Goal: Find specific page/section: Find specific page/section

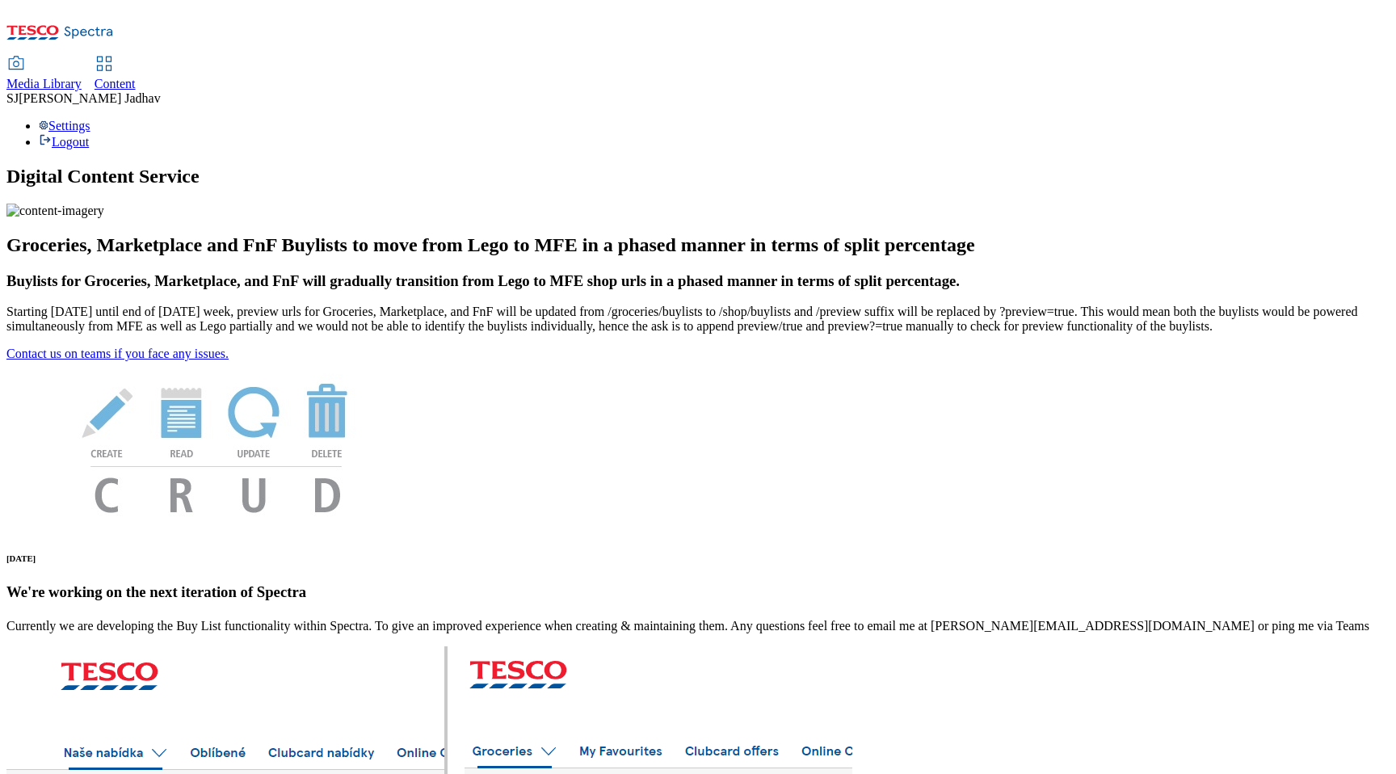
click at [136, 57] on link "Content" at bounding box center [114, 74] width 41 height 34
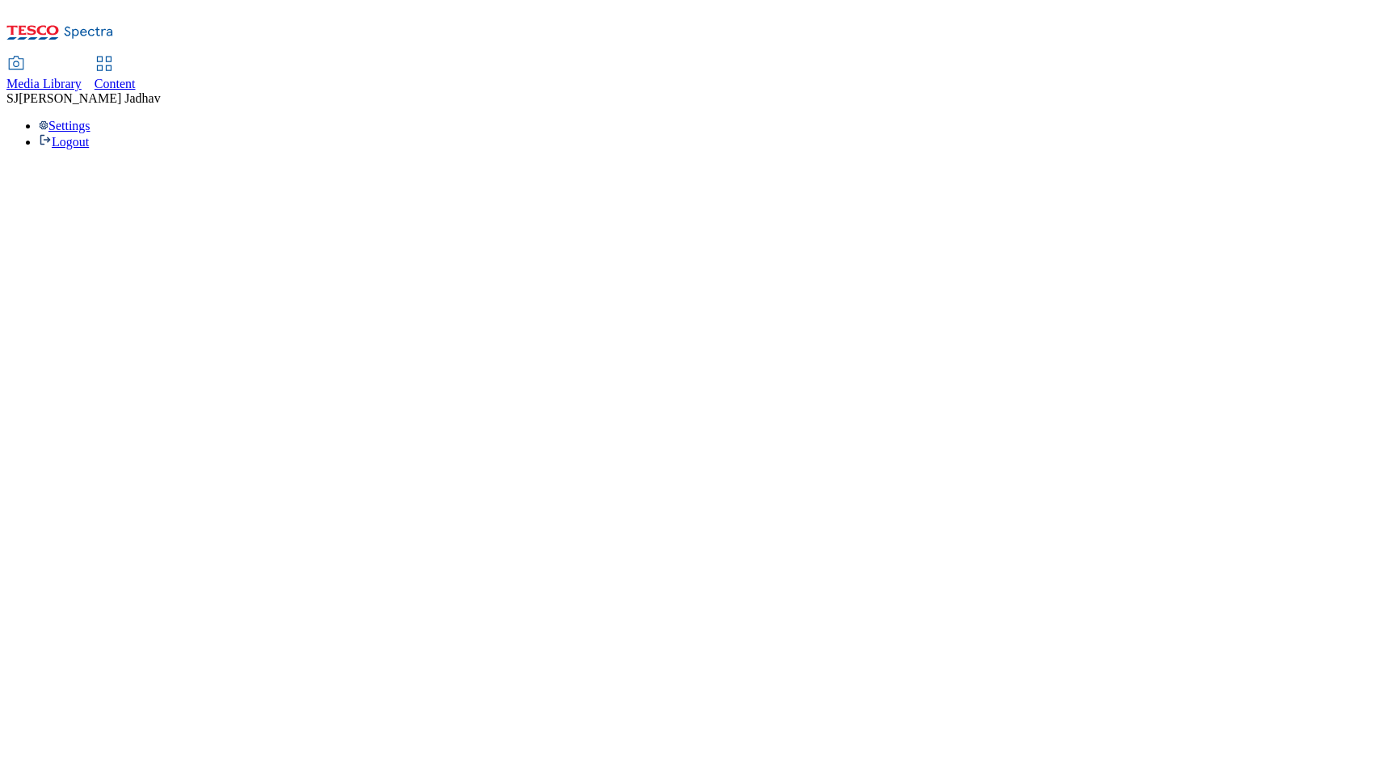
select select "ghs-uk"
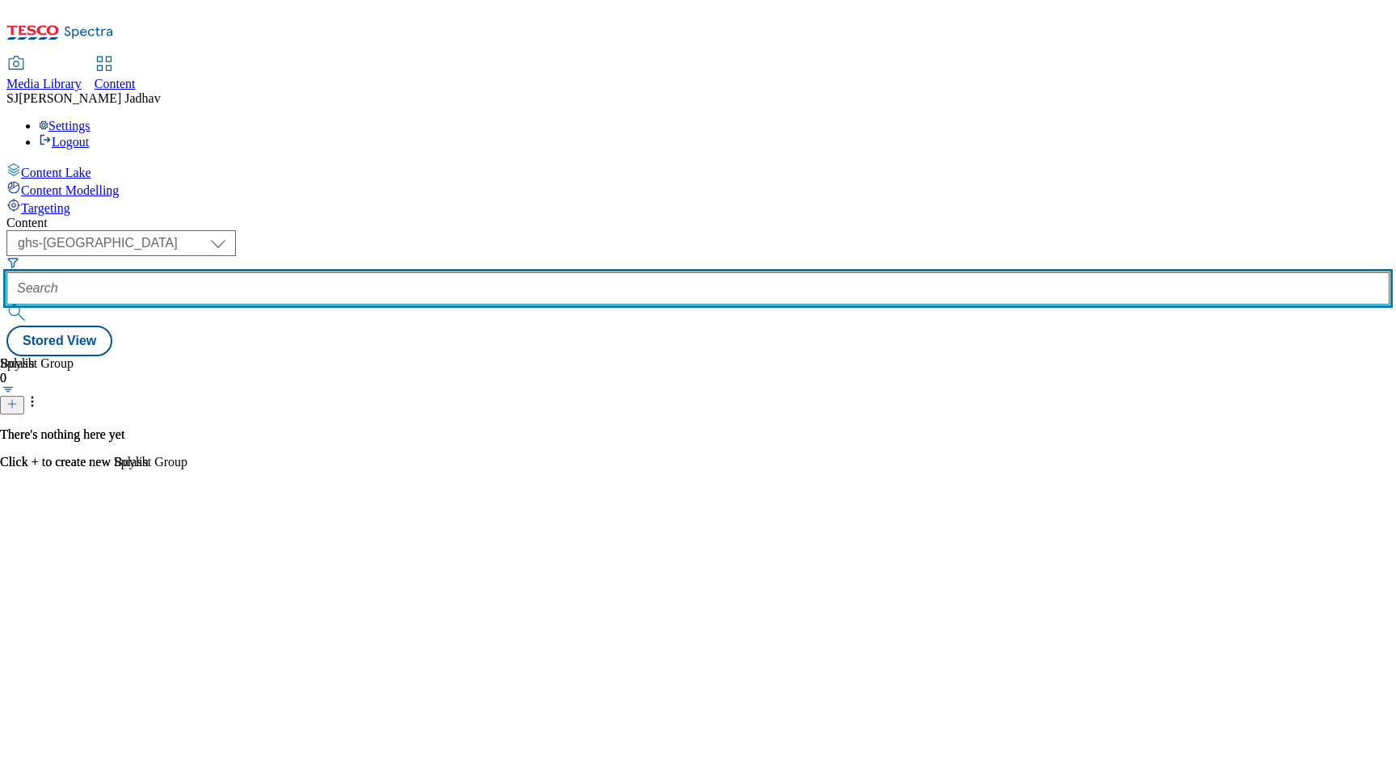
click at [384, 272] on input "text" at bounding box center [697, 288] width 1383 height 32
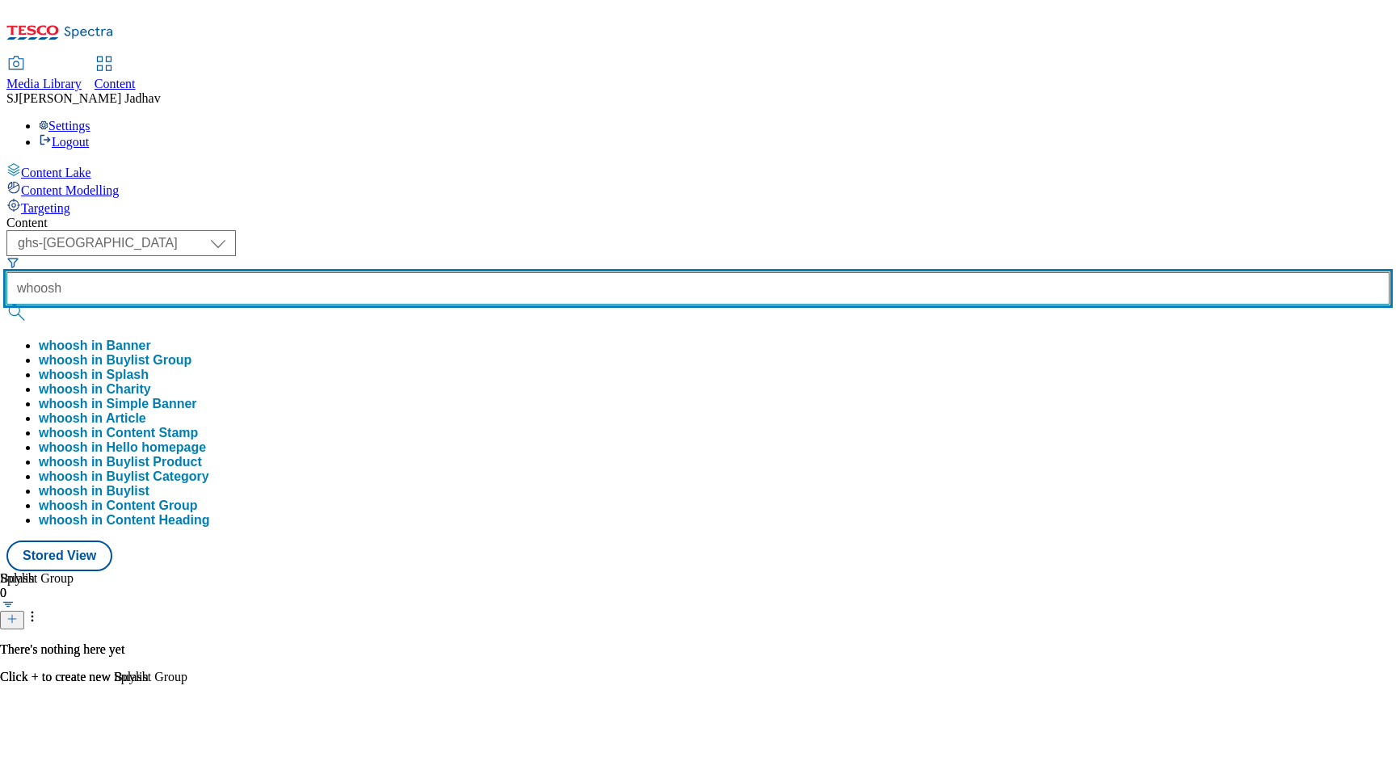
click at [6, 304] on button "submit" at bounding box center [17, 312] width 23 height 16
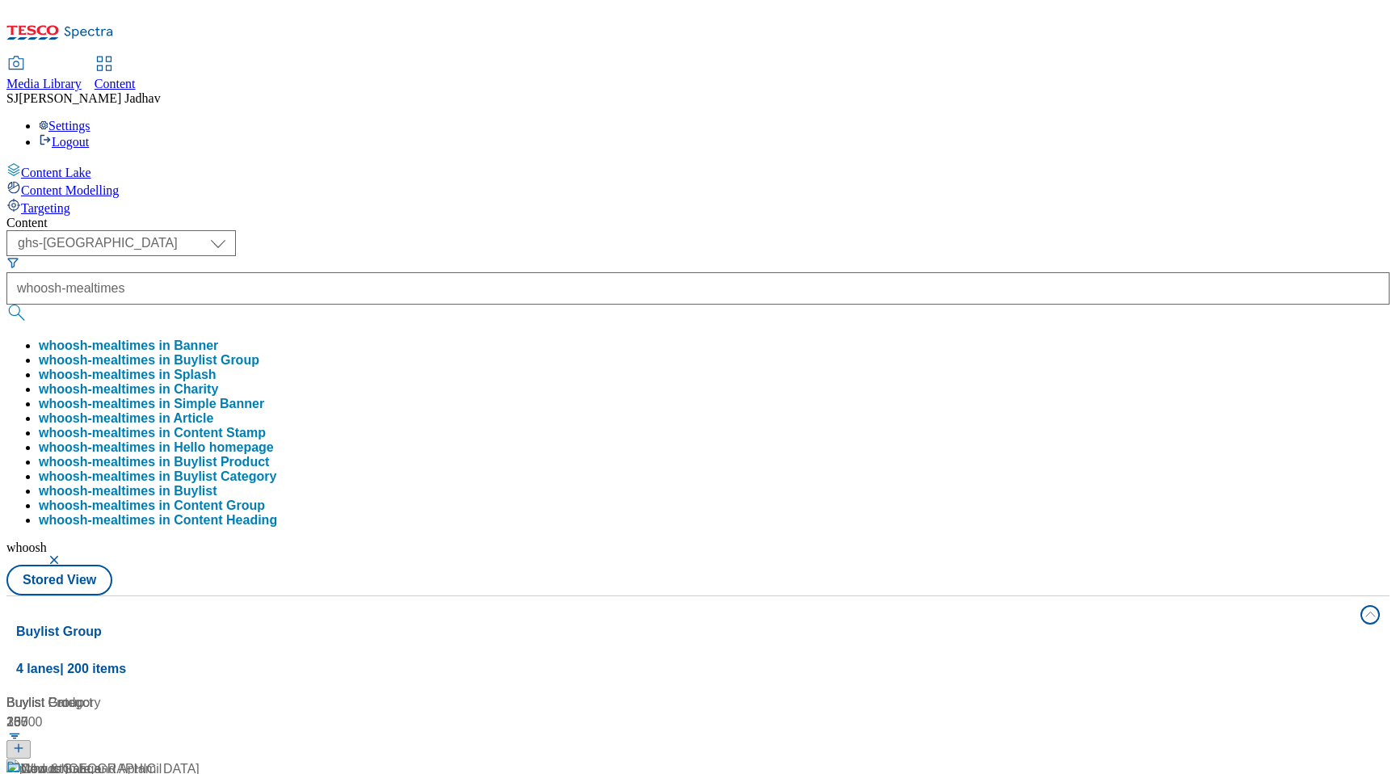
click at [218, 338] on button "whoosh-mealtimes in Banner" at bounding box center [128, 345] width 179 height 15
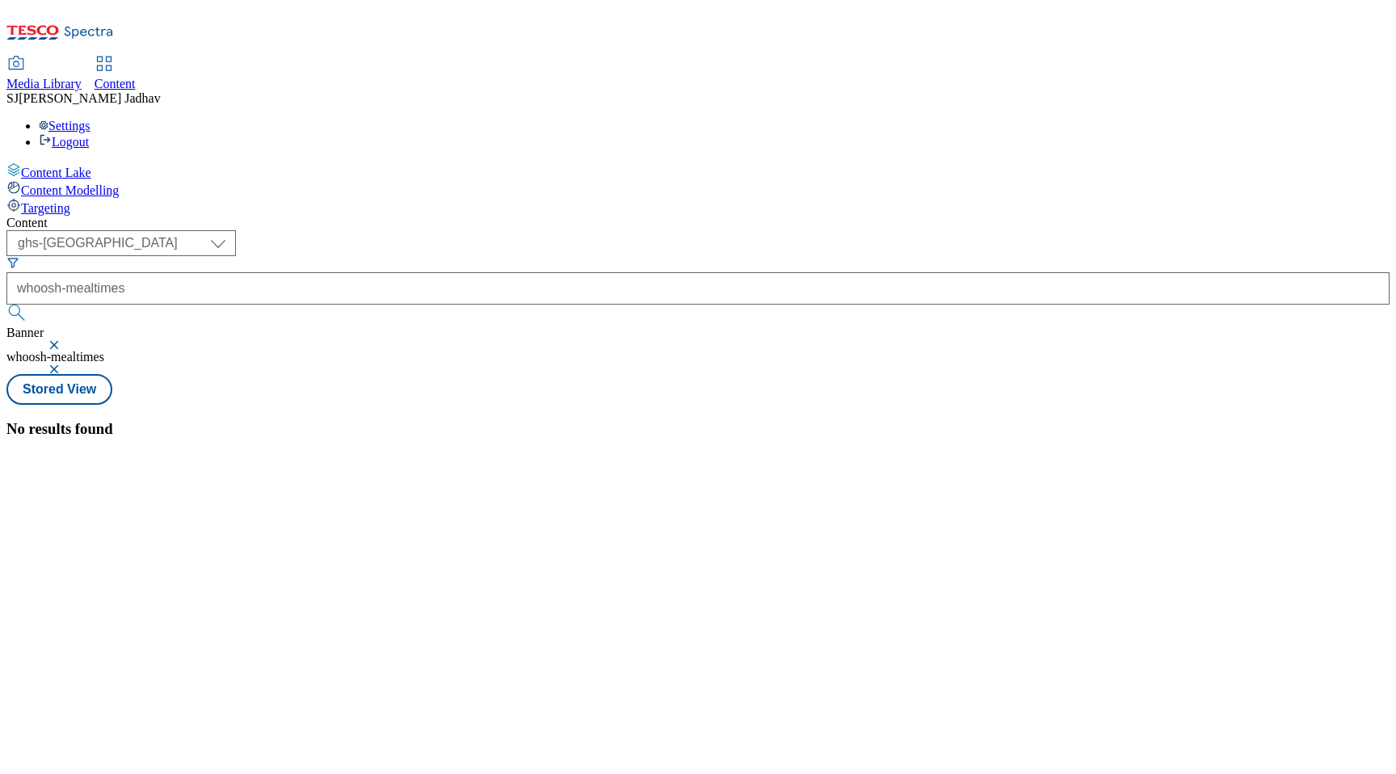
click at [29, 304] on button "submit" at bounding box center [17, 312] width 23 height 16
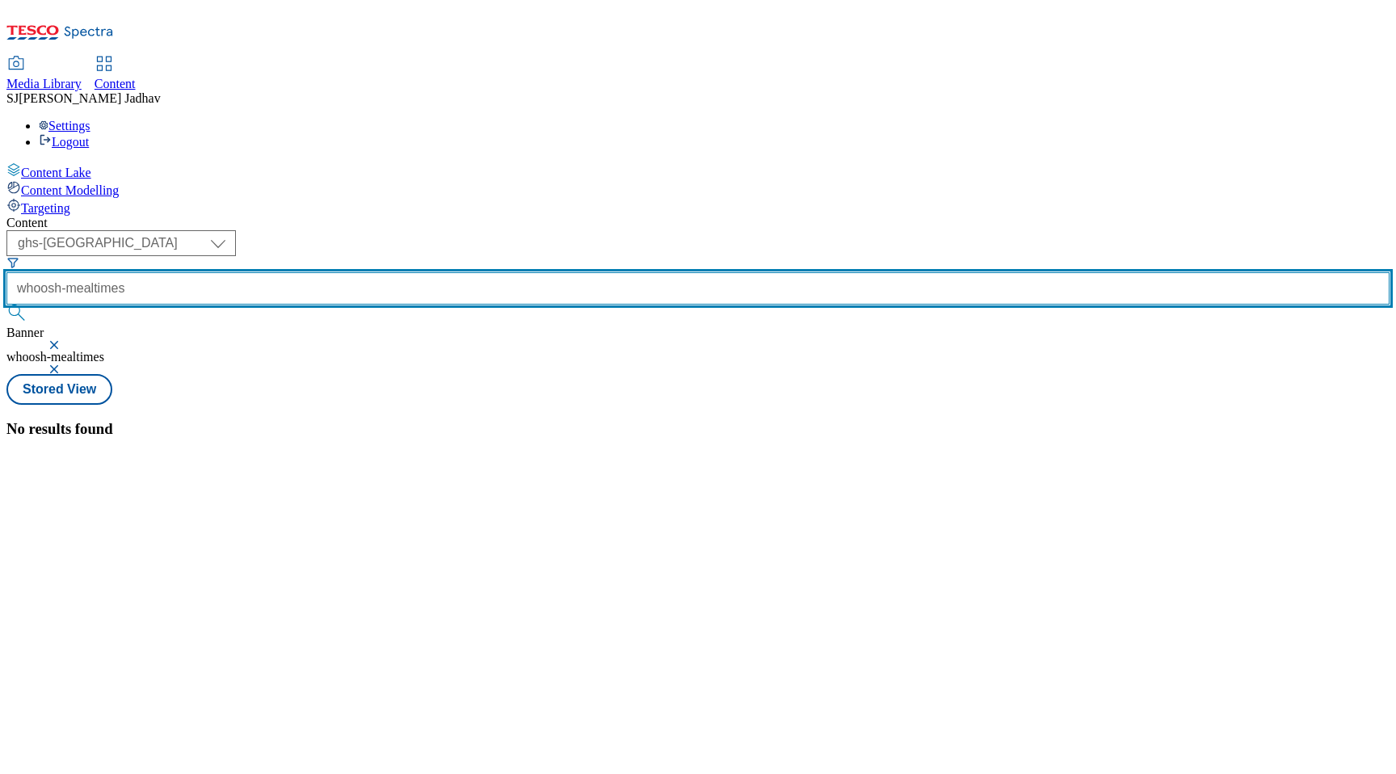
click at [463, 272] on input "whoosh-mealtimes" at bounding box center [697, 288] width 1383 height 32
click at [6, 304] on button "submit" at bounding box center [17, 312] width 23 height 16
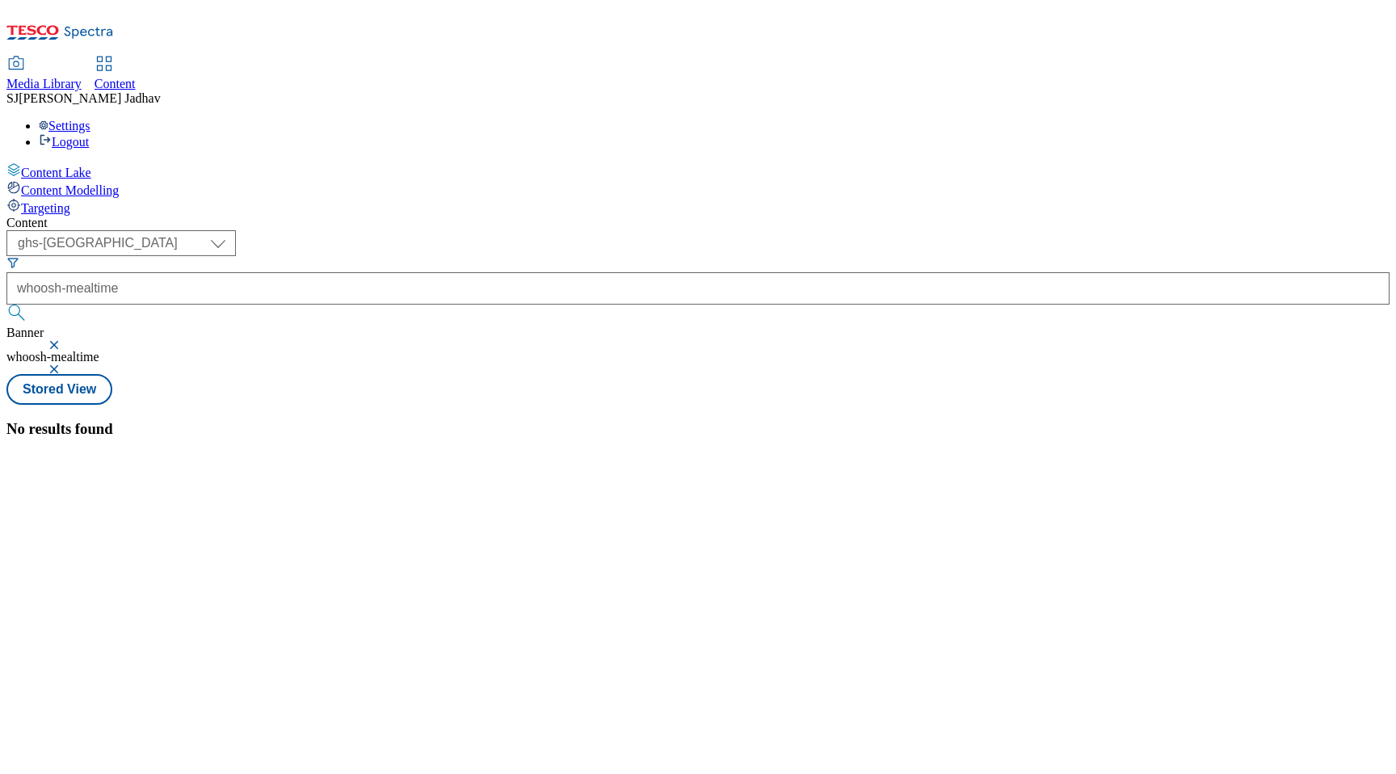
click at [64, 340] on button "button" at bounding box center [56, 345] width 16 height 10
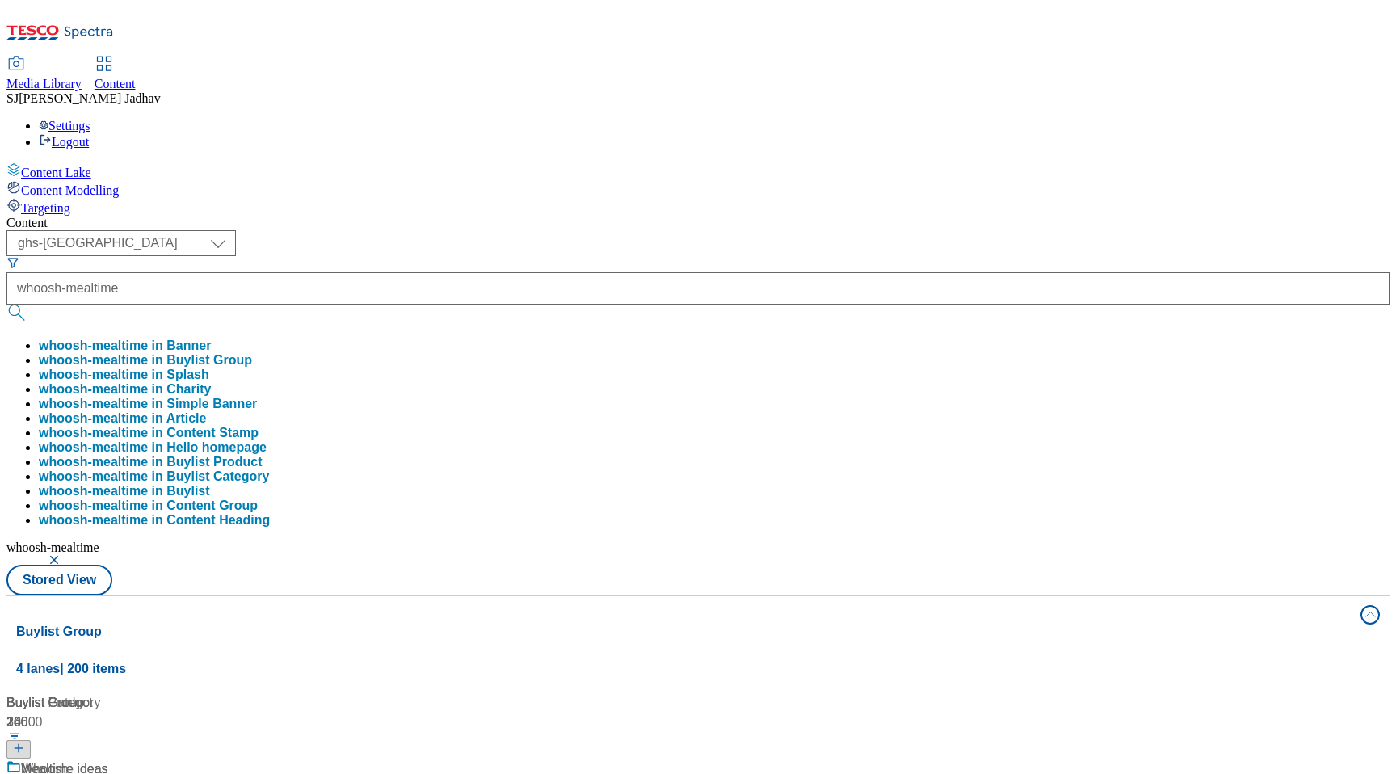
scroll to position [100, 0]
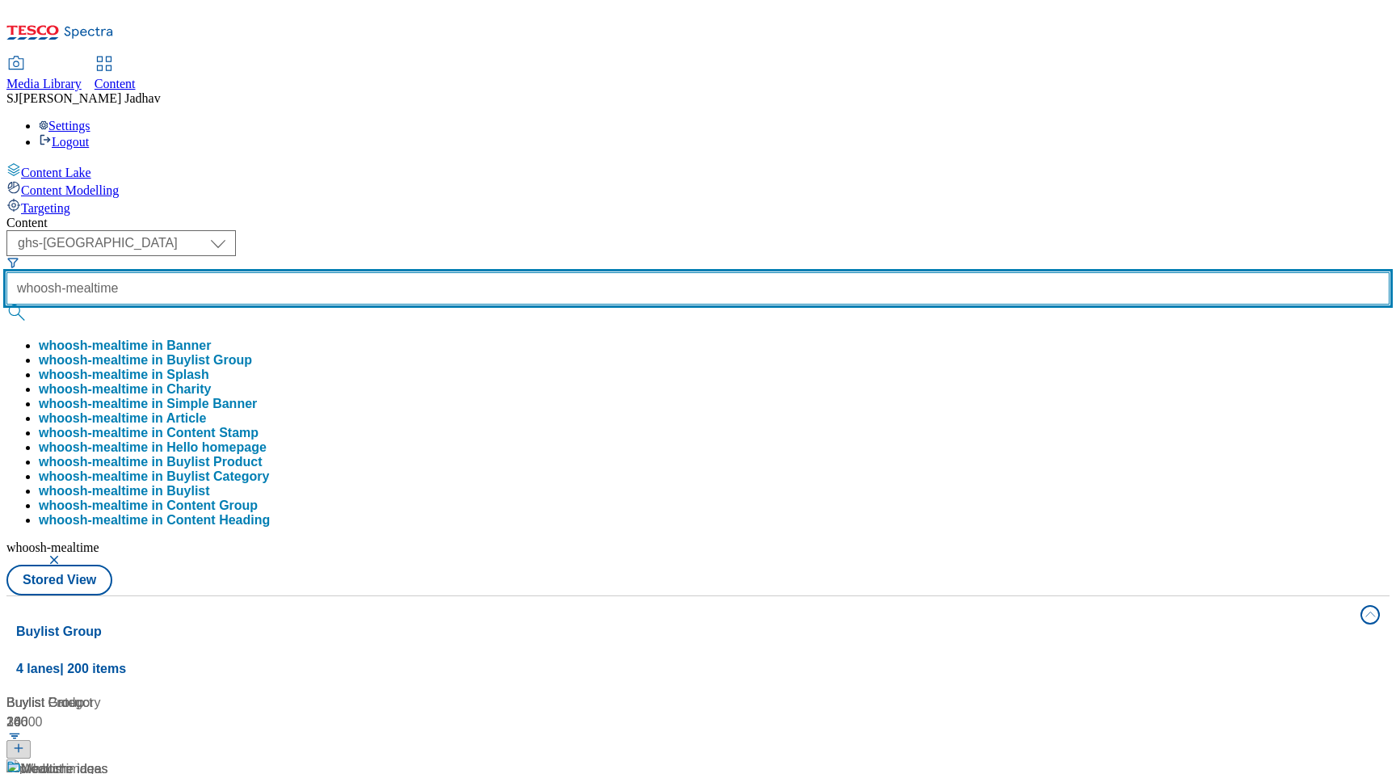
click at [465, 272] on input "whoosh-mealtime" at bounding box center [697, 288] width 1383 height 32
type input "whoosh-mealtimes"
click at [6, 304] on button "submit" at bounding box center [17, 312] width 23 height 16
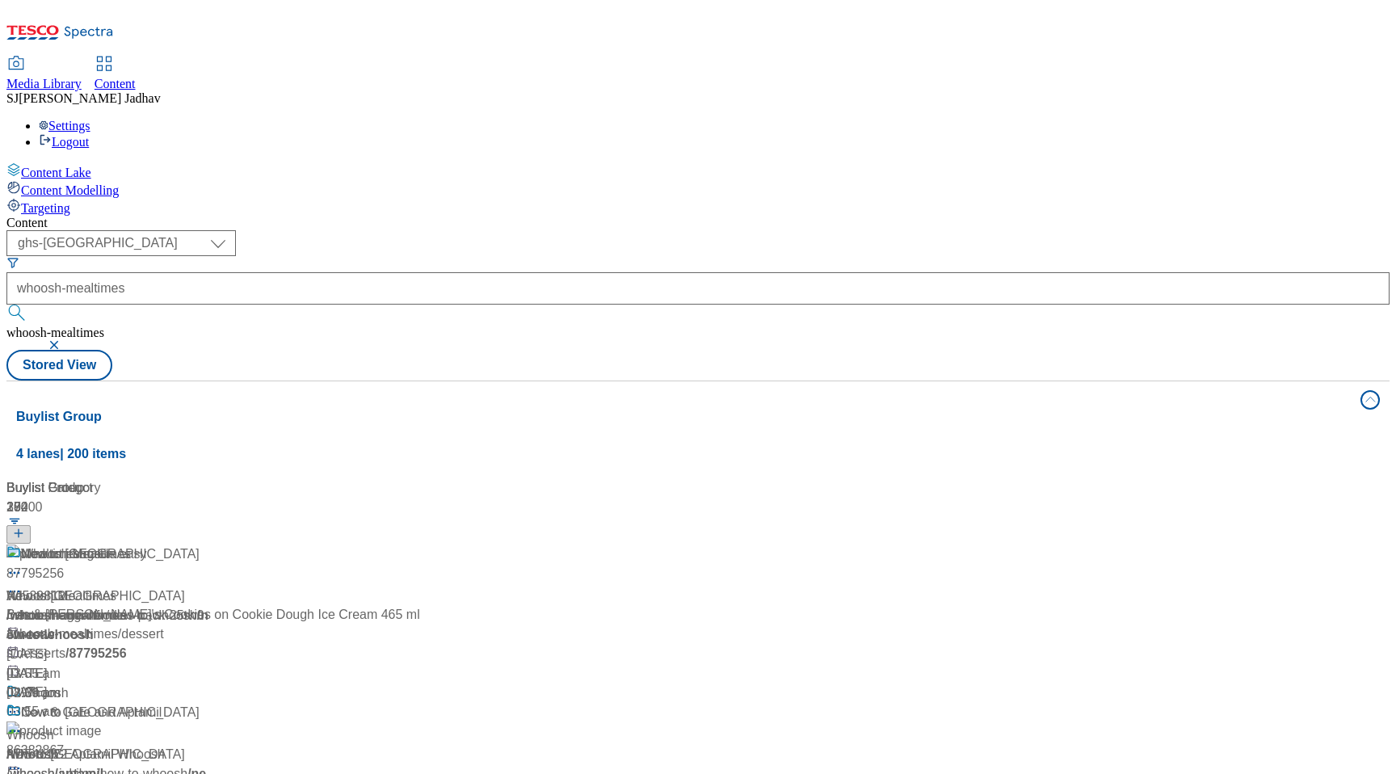
click at [208, 544] on div "Whoosh Mealtimes Whoosh Mealtimes / whoosh-mealtimes 4 Apr 2024 03:55 am" at bounding box center [107, 613] width 202 height 139
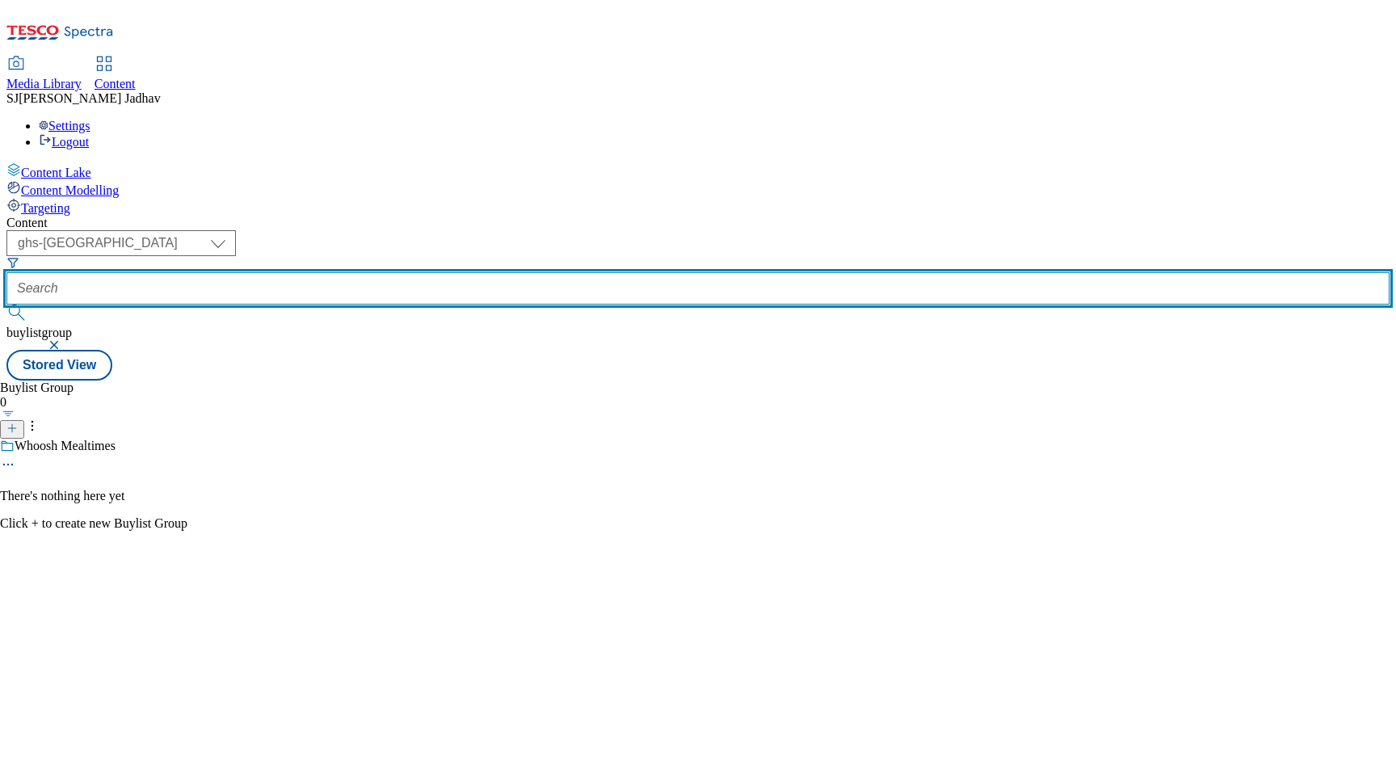
click at [400, 272] on input "text" at bounding box center [697, 288] width 1383 height 32
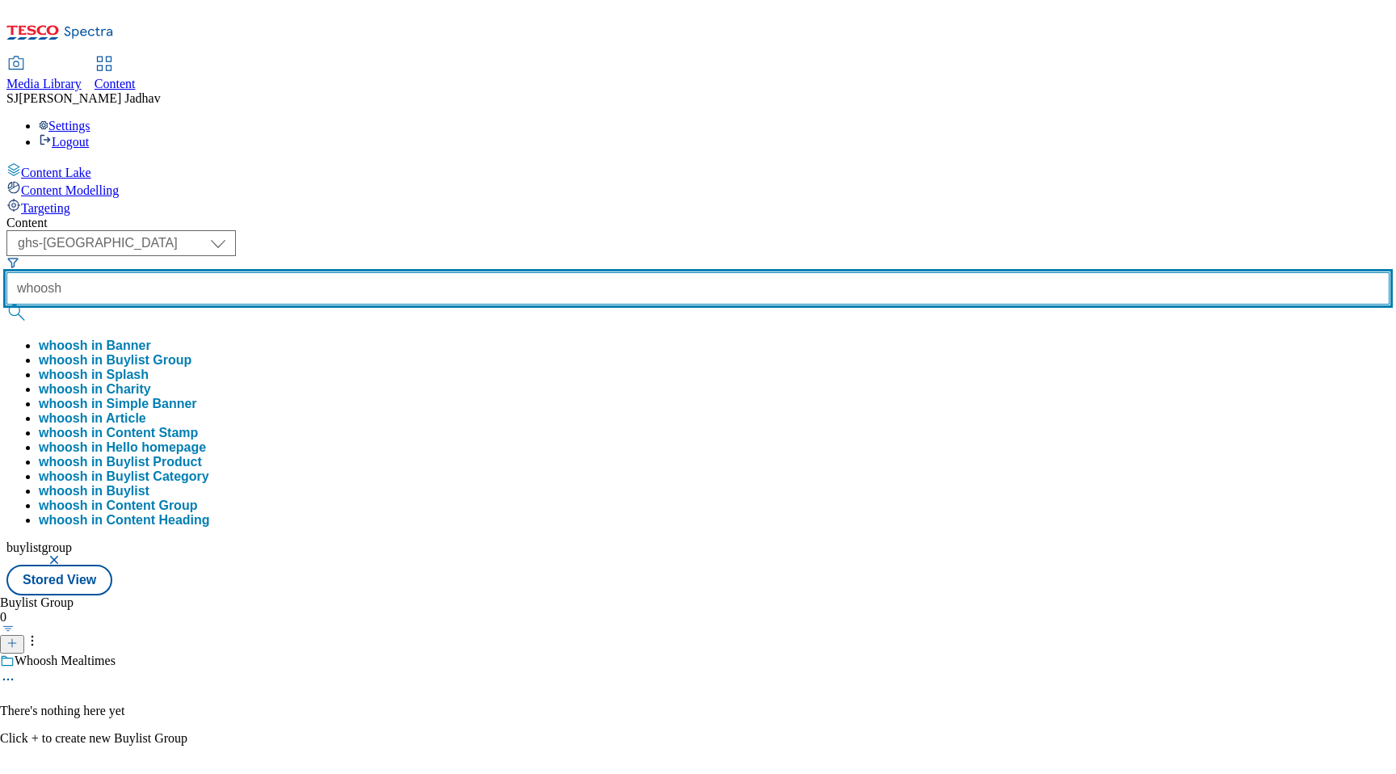
type input "whoosh"
click at [6, 304] on button "submit" at bounding box center [17, 312] width 23 height 16
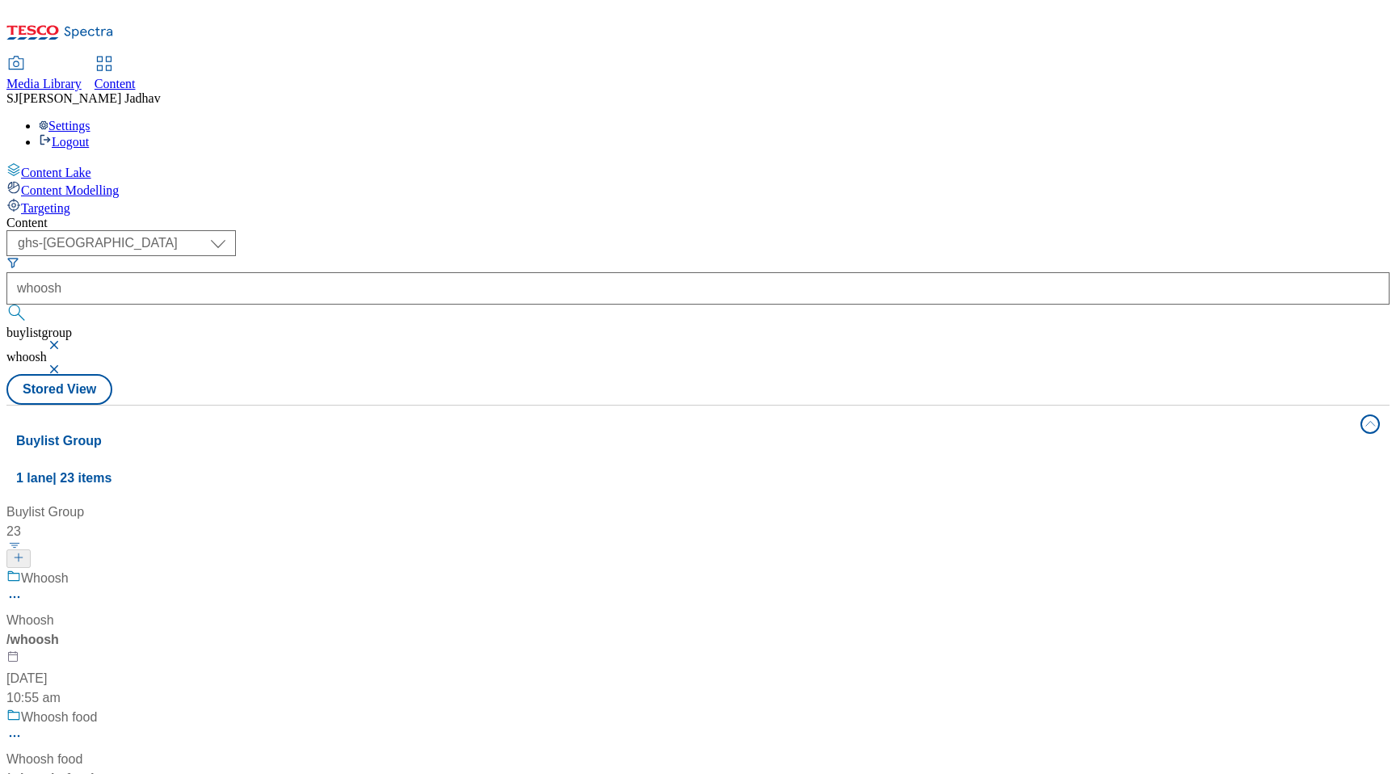
click at [54, 611] on div "Whoosh" at bounding box center [30, 620] width 48 height 19
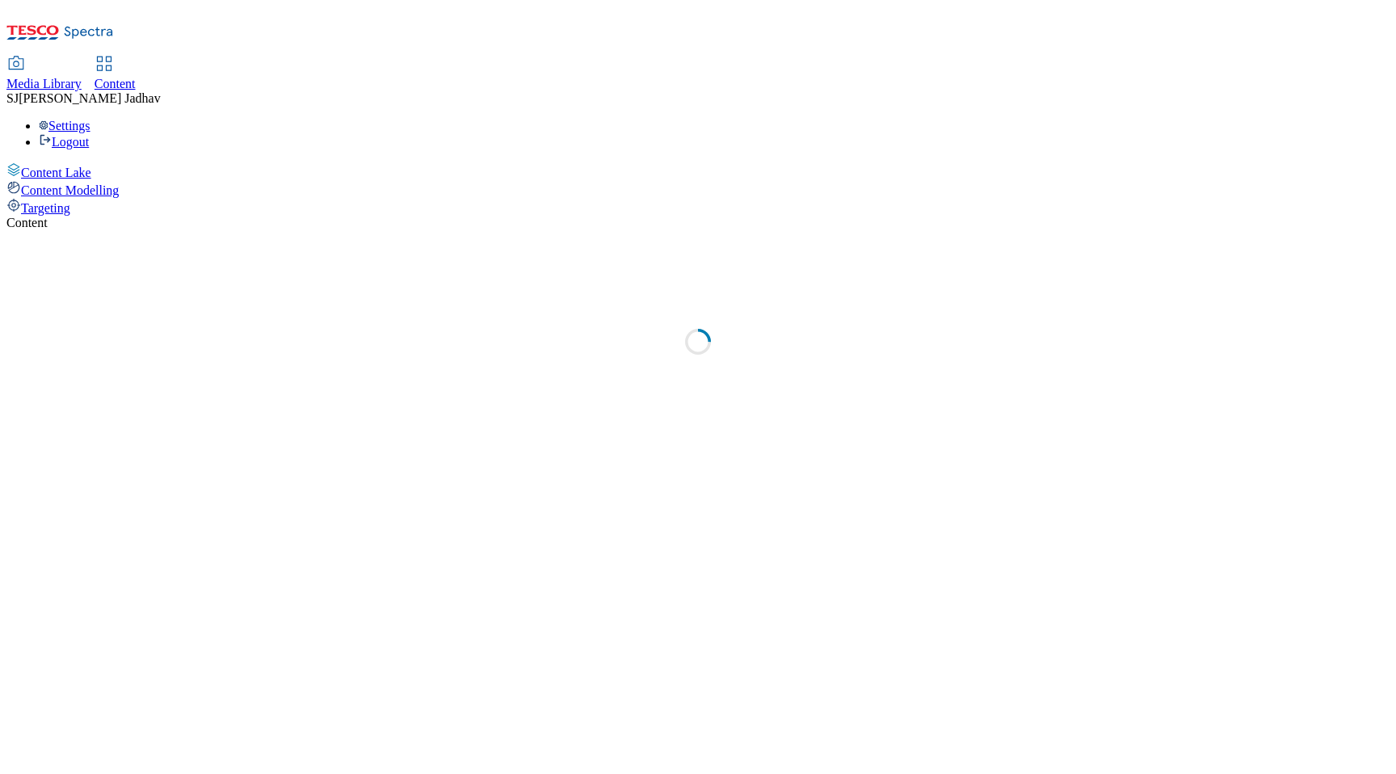
select select "ghs-[GEOGRAPHIC_DATA]"
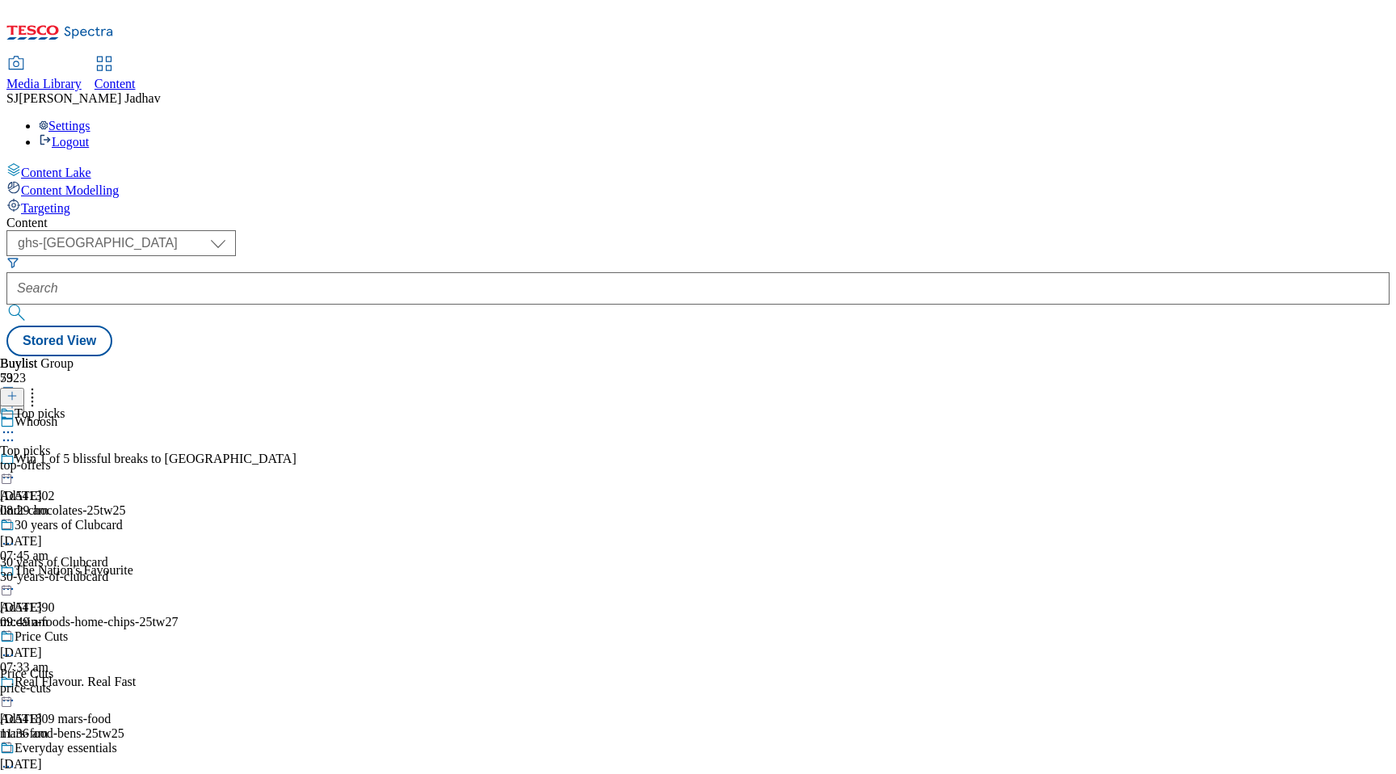
scroll to position [11501, 0]
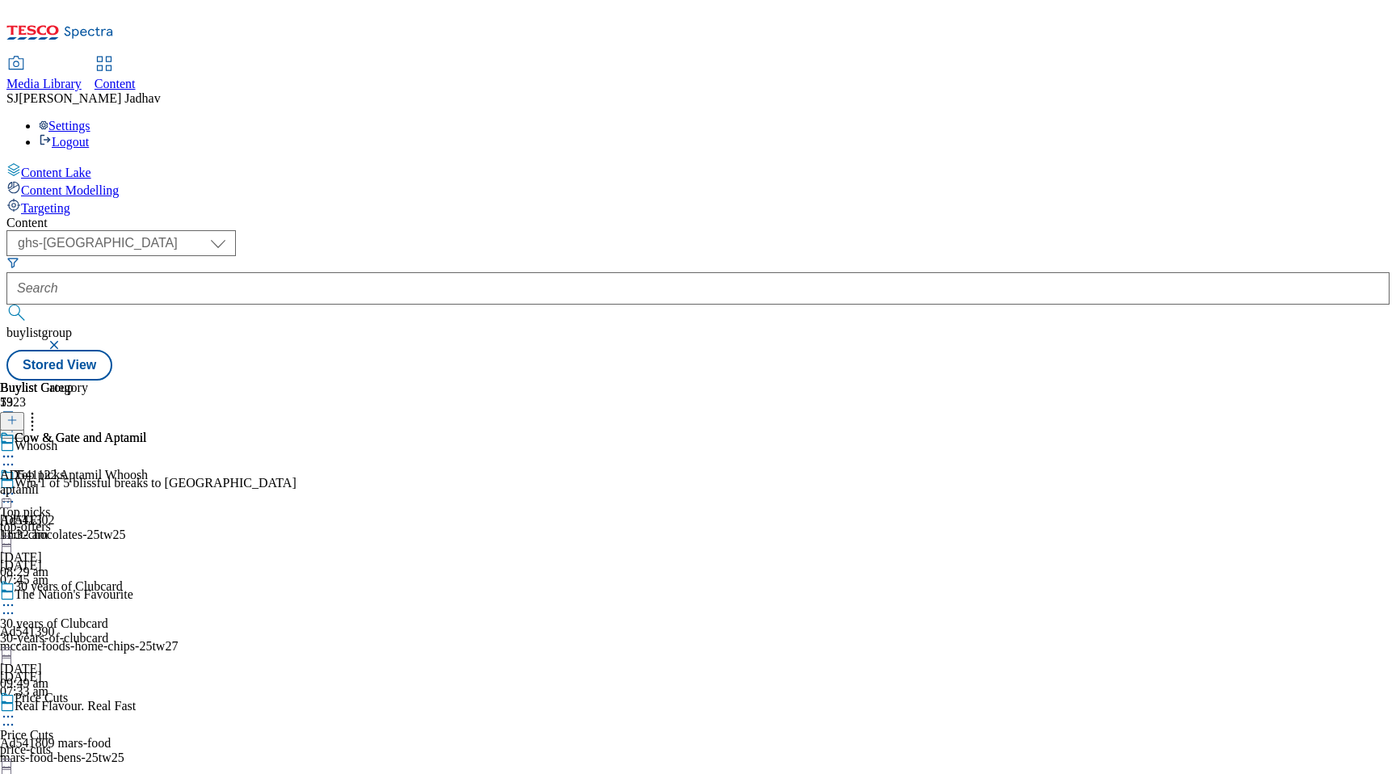
click at [148, 482] on div "aptamil" at bounding box center [74, 489] width 148 height 15
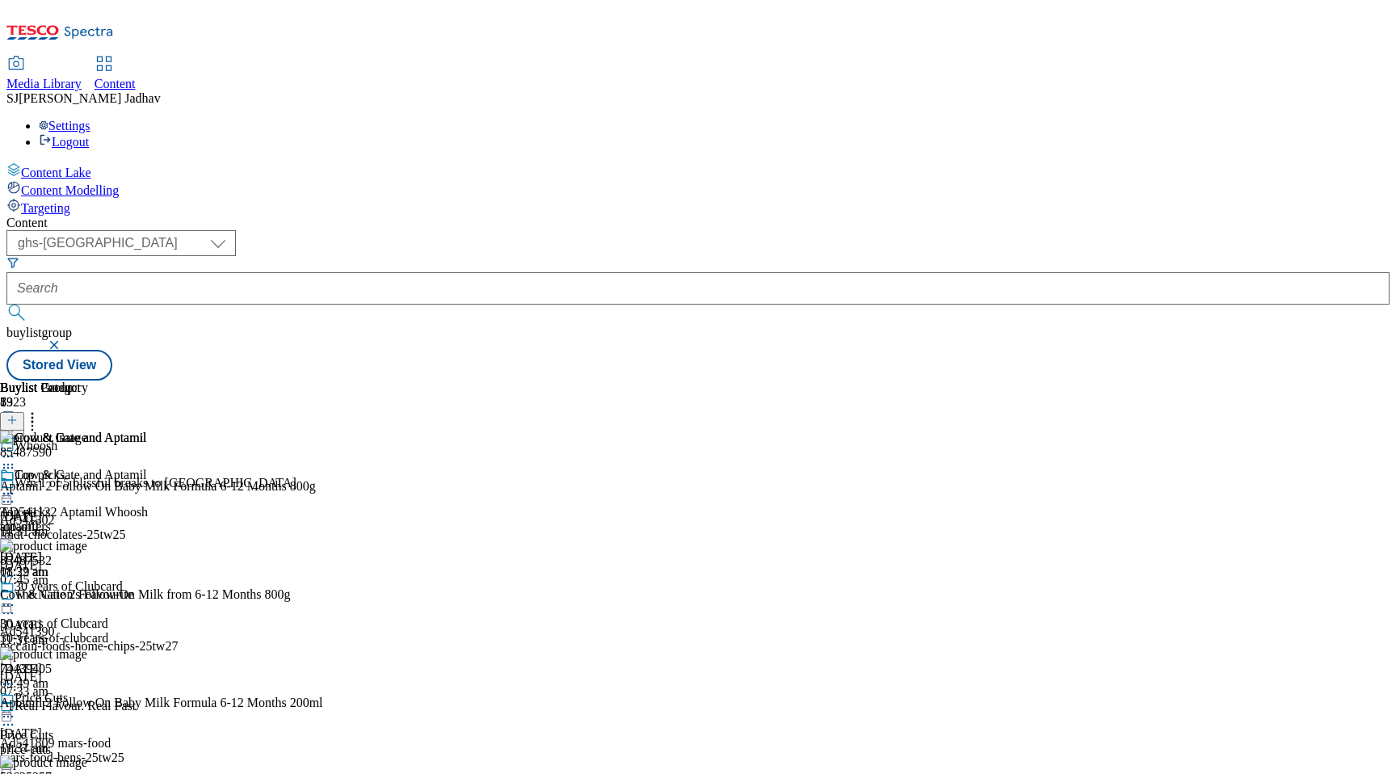
scroll to position [0, 38]
click at [18, 414] on icon at bounding box center [11, 419] width 11 height 11
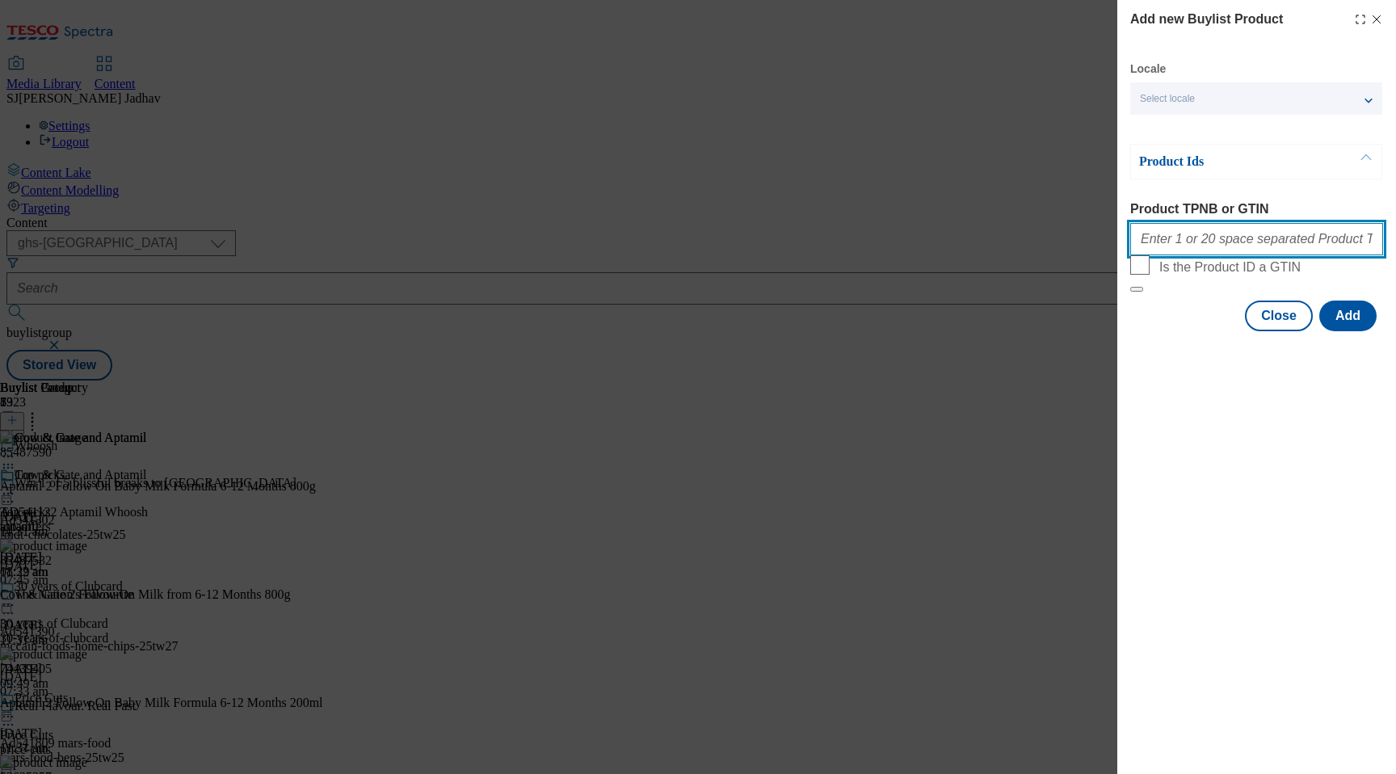
click at [1229, 246] on input "Product TPNB or GTIN" at bounding box center [1256, 239] width 253 height 32
paste input "85487590 85487532 74439405 53625257 50050098 89606847 89992820 53625257 7443940…"
type input "85487590 85487532 74439405 53625257 50050098 89606847 89992820 53625257 7443940…"
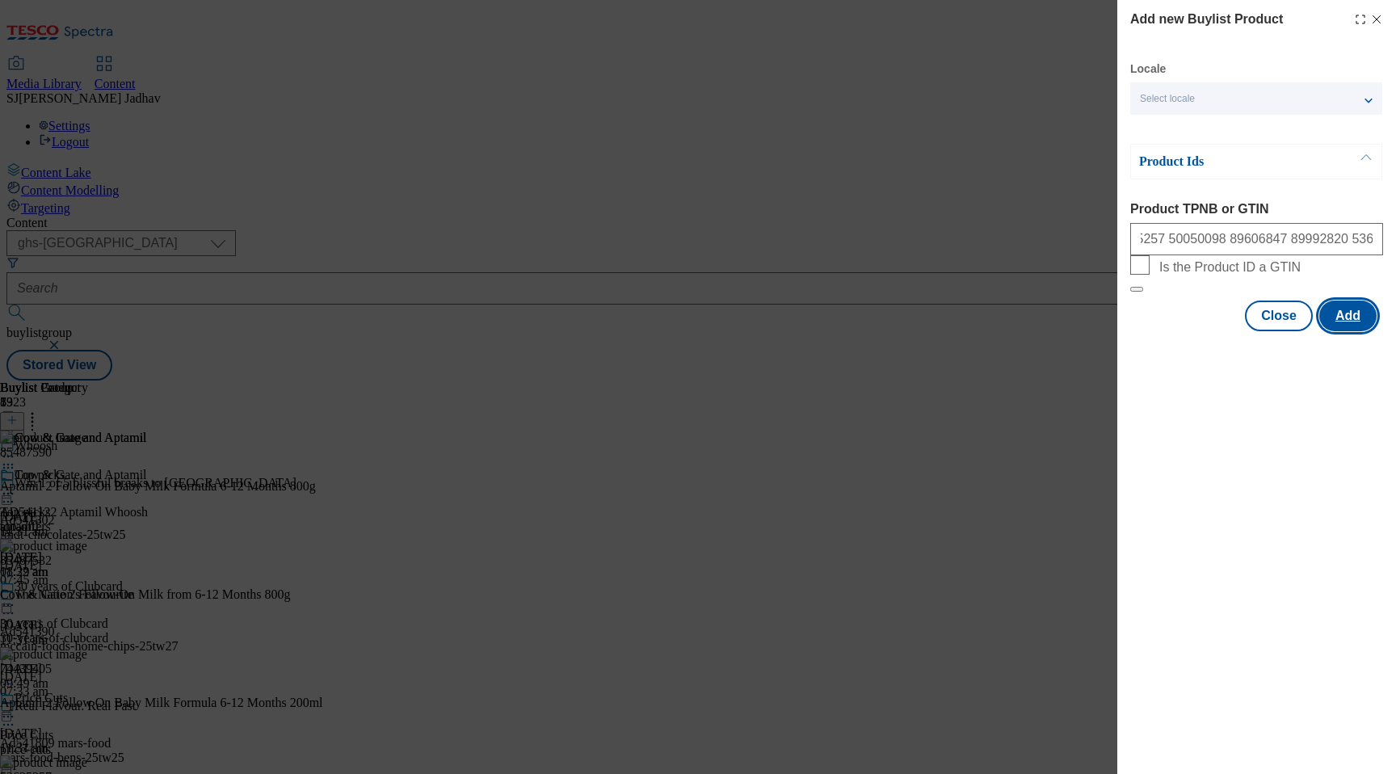
click at [1366, 331] on button "Add" at bounding box center [1347, 315] width 57 height 31
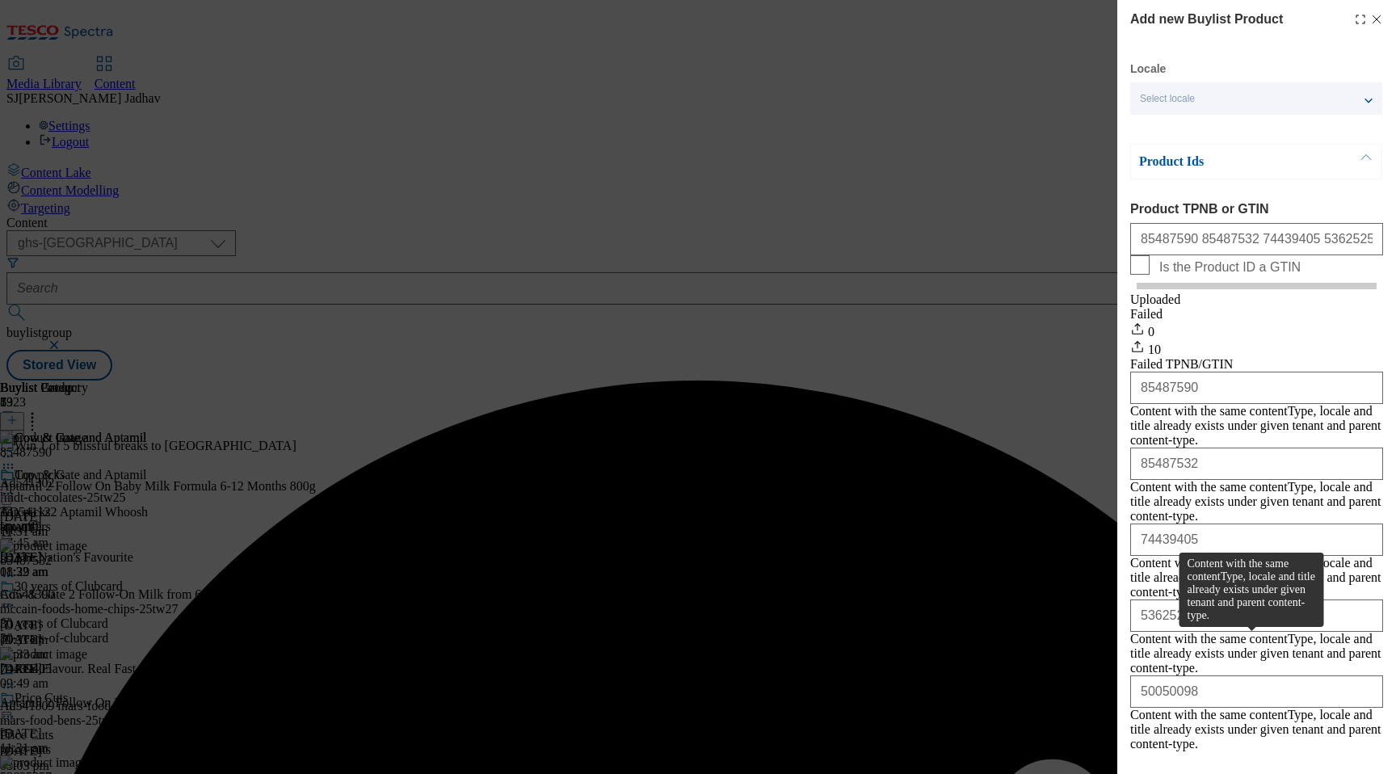
scroll to position [331, 0]
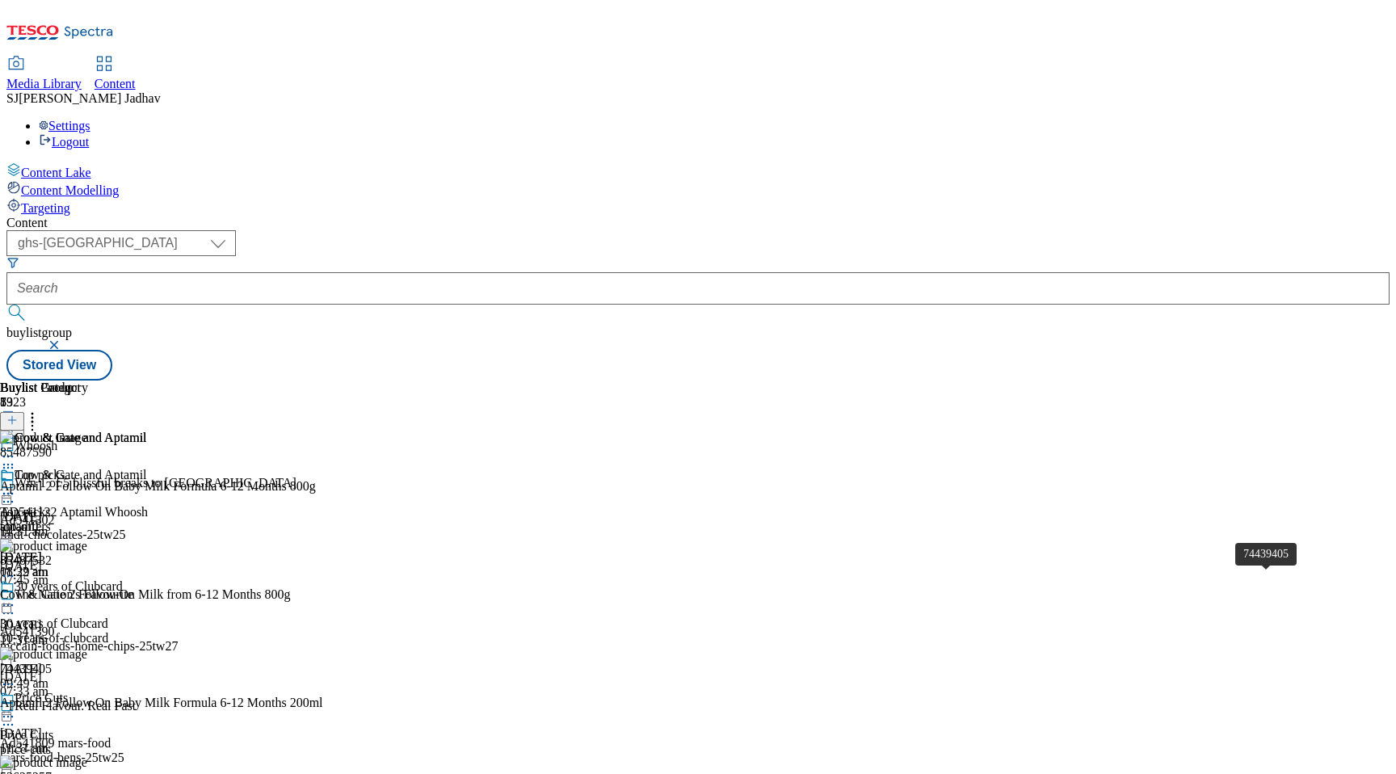
scroll to position [0, 0]
click at [16, 485] on icon at bounding box center [8, 493] width 16 height 16
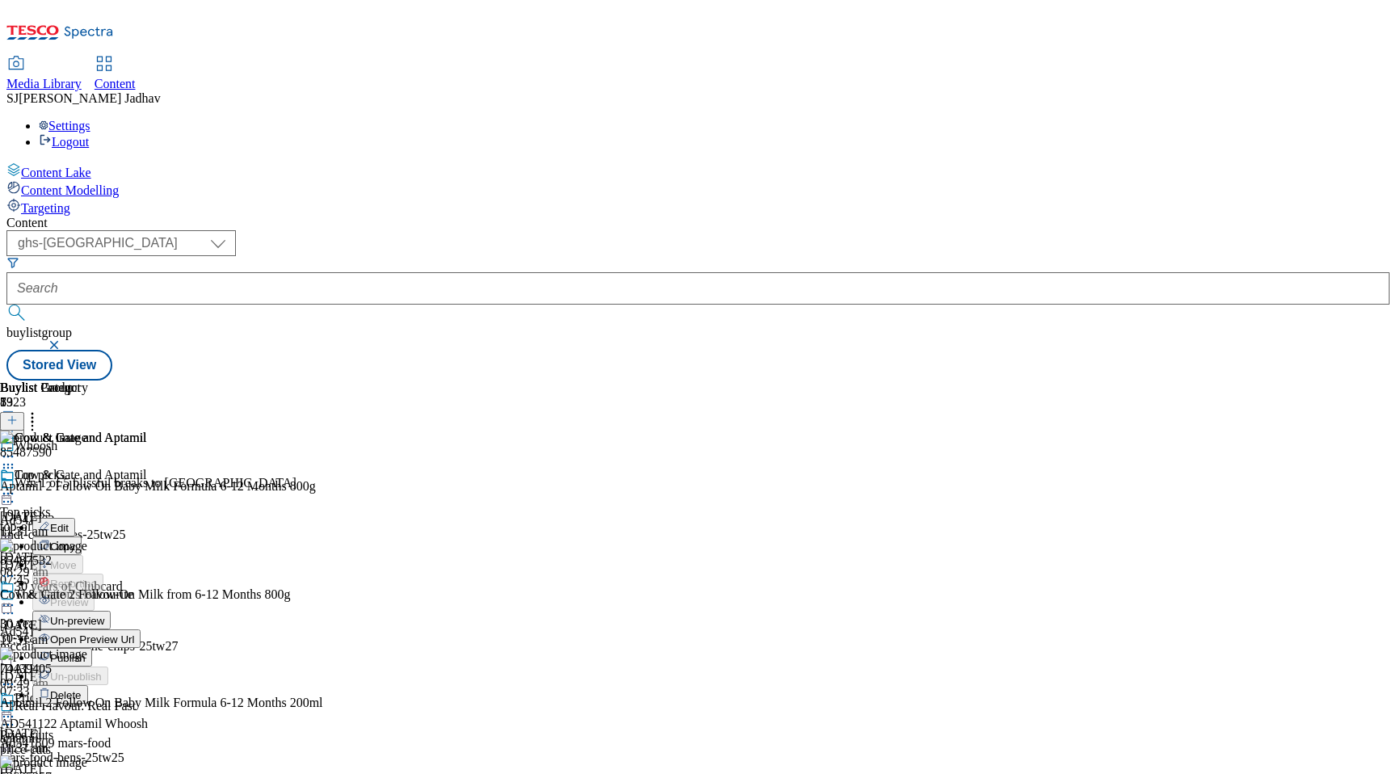
click at [86, 652] on span "Publish" at bounding box center [68, 658] width 36 height 12
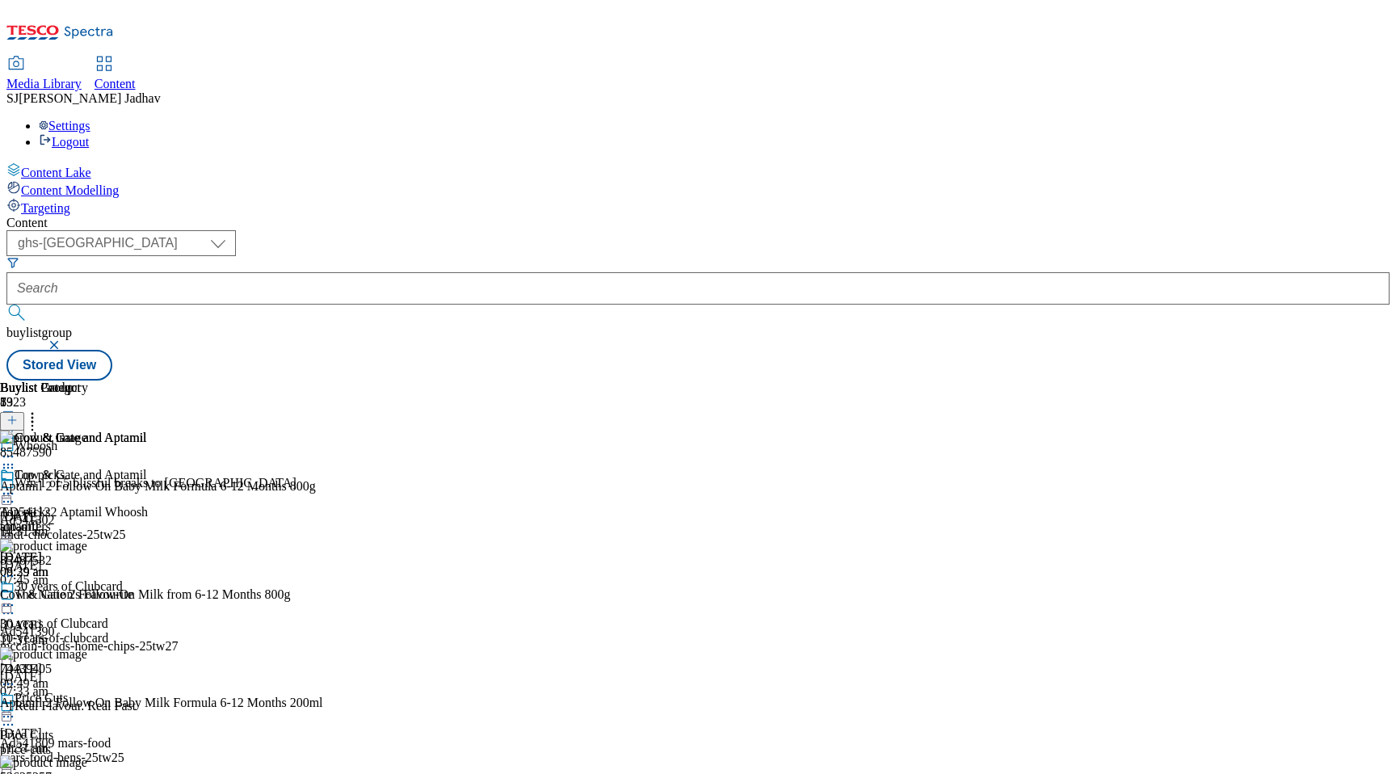
click at [82, 77] on div "Media Library" at bounding box center [43, 84] width 75 height 15
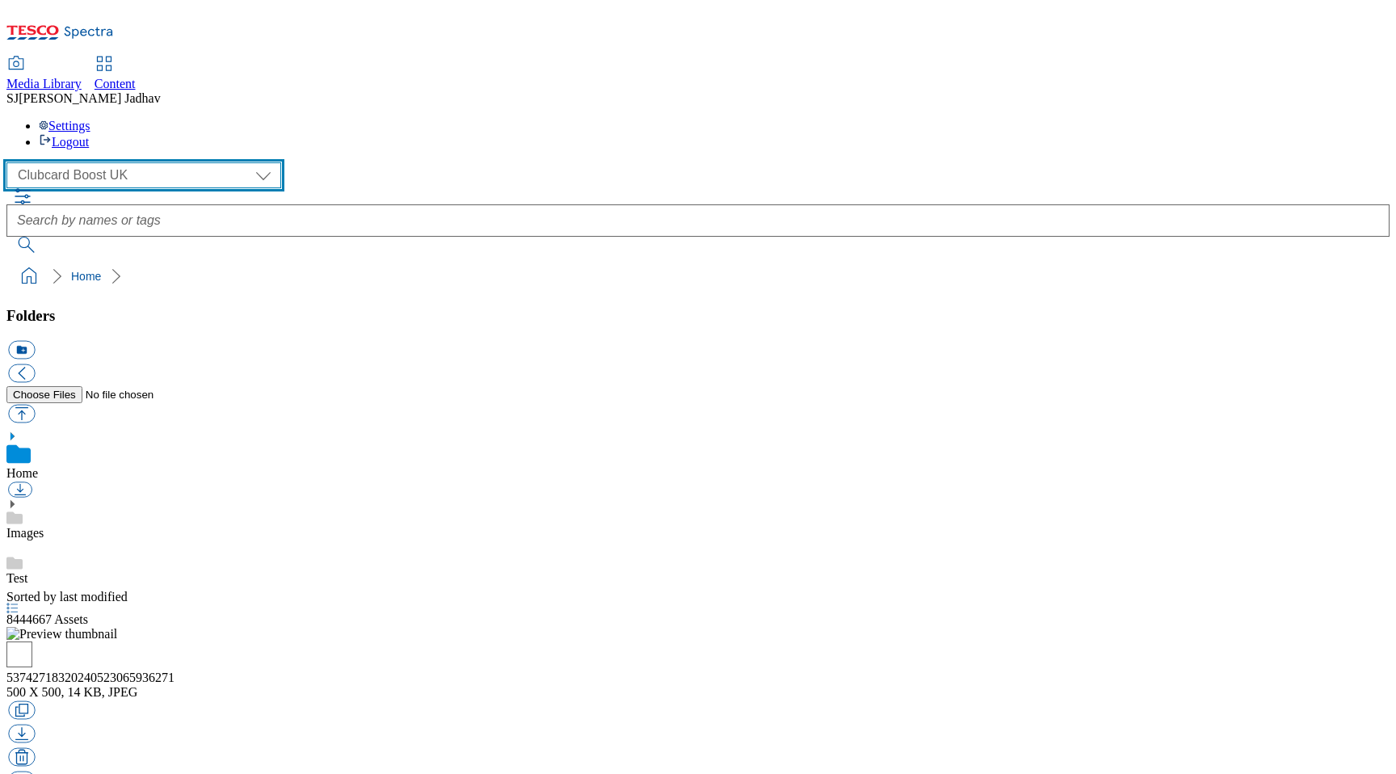
click at [119, 162] on select "Clubcard Boost UK Clubcard Marketing Dotcom [GEOGRAPHIC_DATA] Emails GHS Market…" at bounding box center [143, 175] width 275 height 26
select select "flare-ghs-mktg"
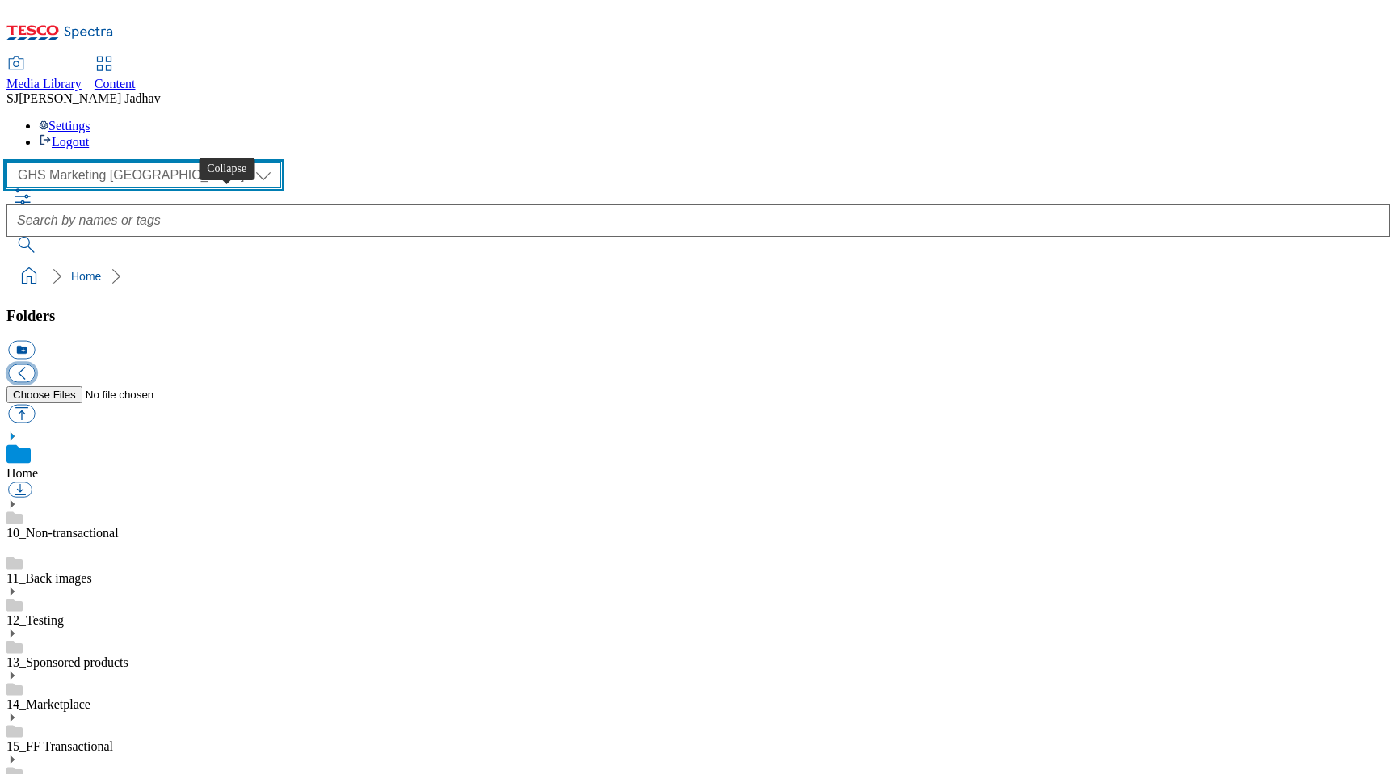
scroll to position [1, 0]
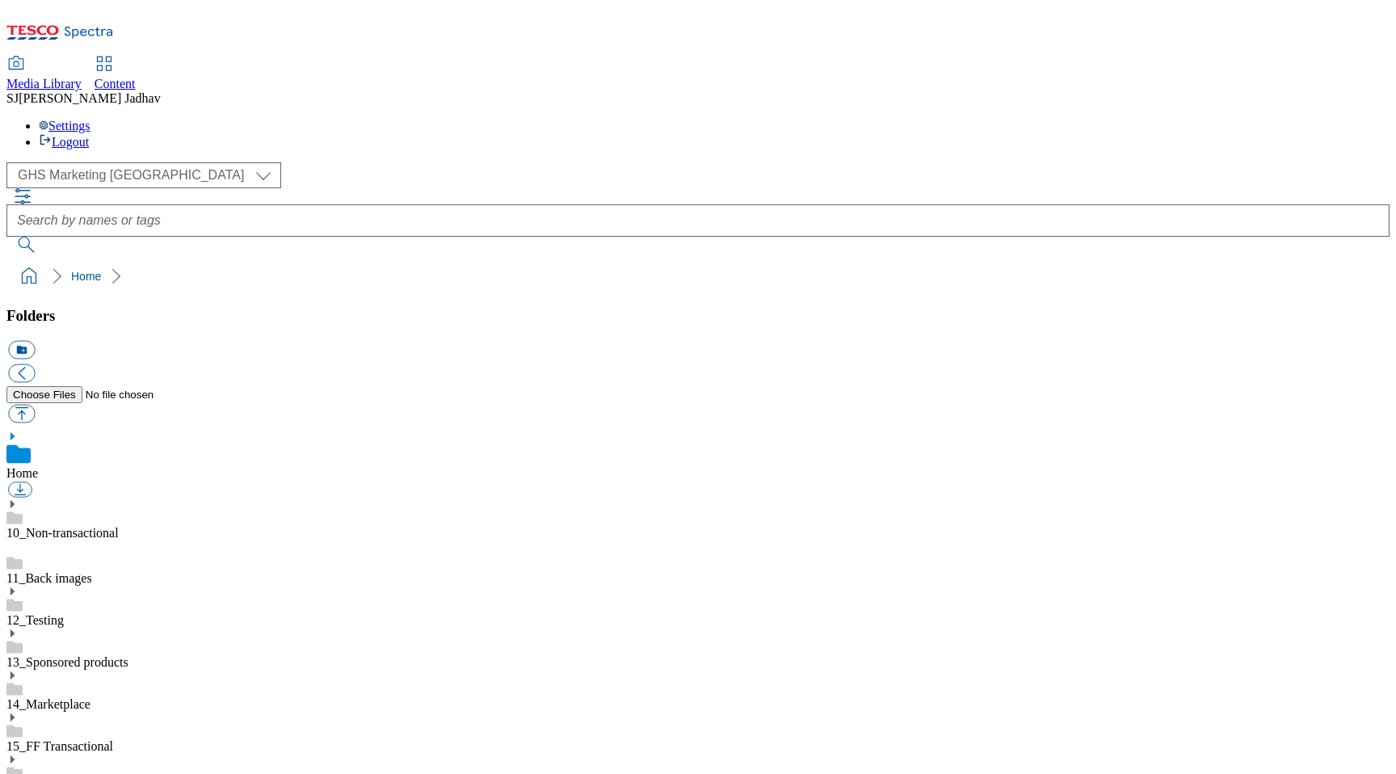
click at [15, 755] on use at bounding box center [12, 759] width 4 height 8
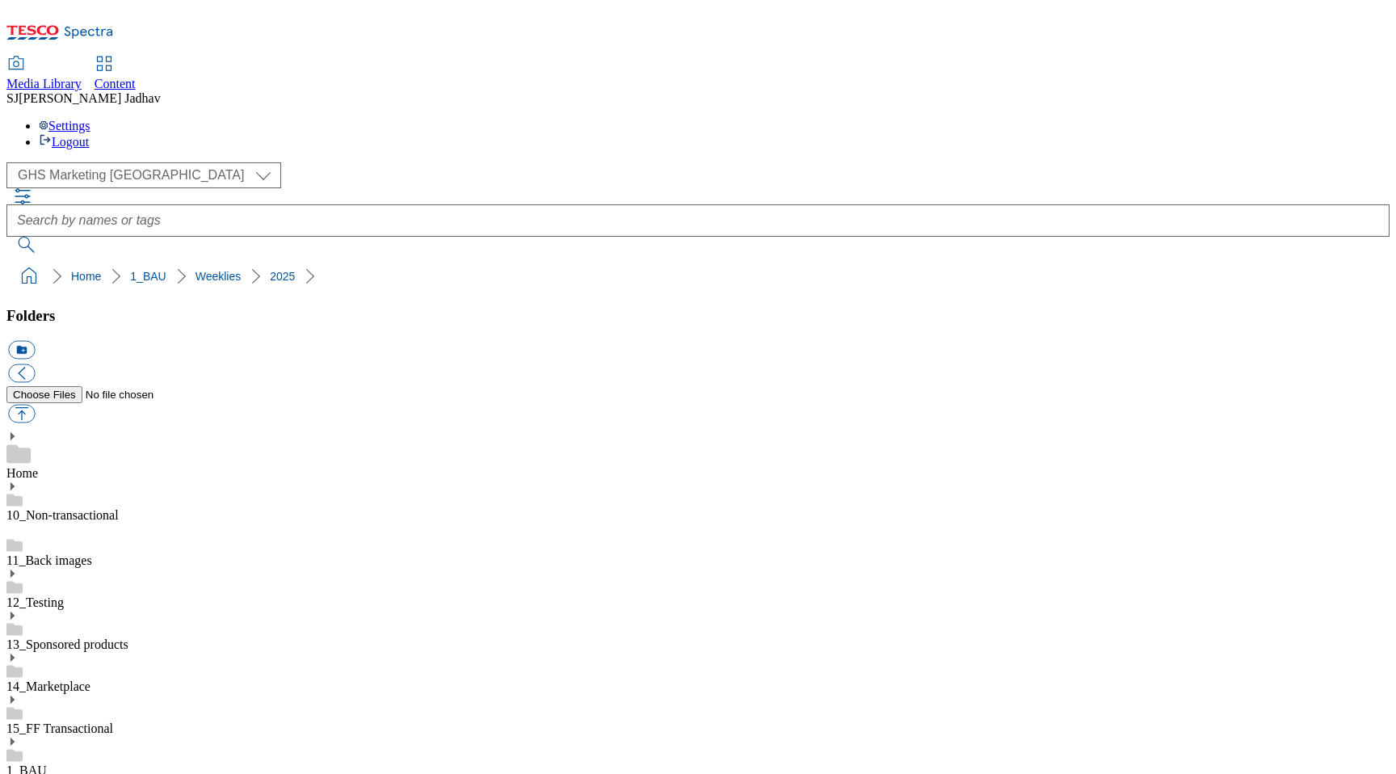
scroll to position [934, 0]
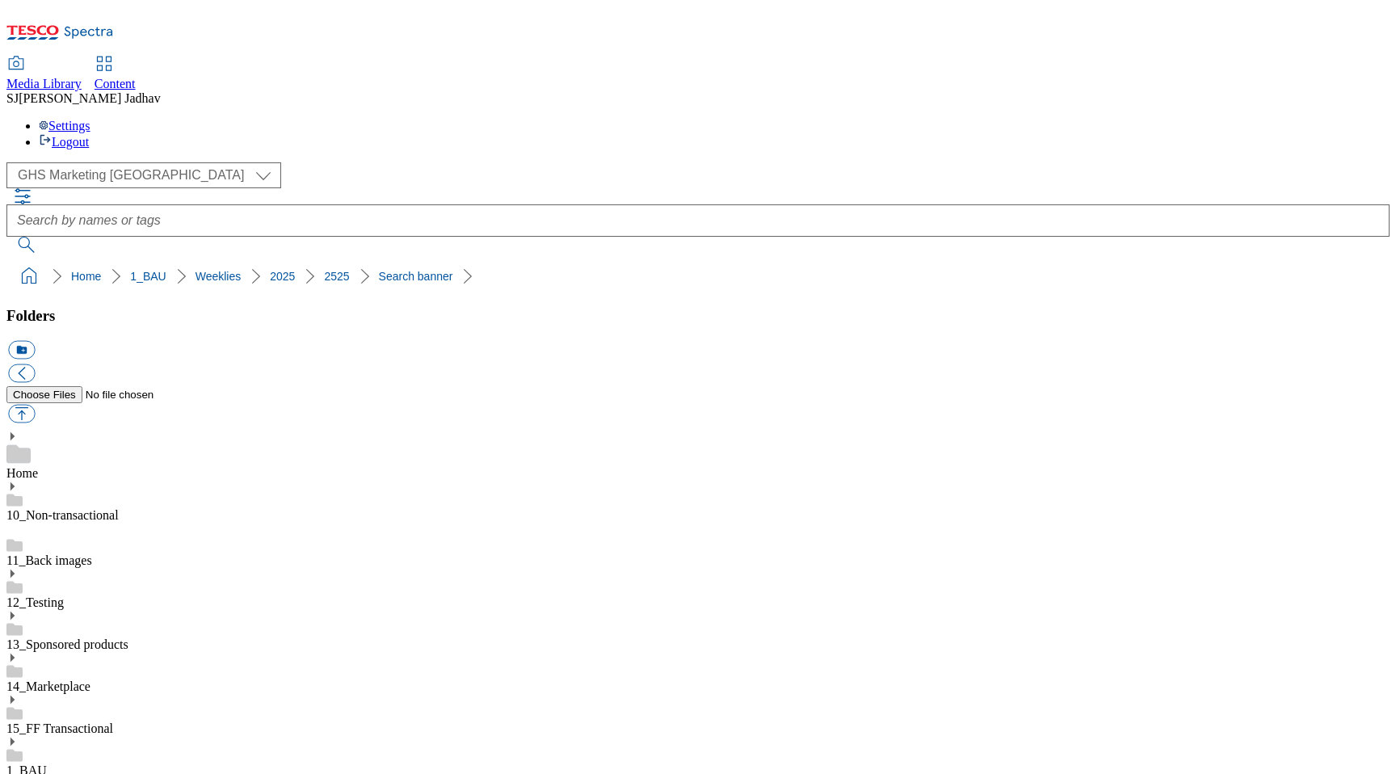
scroll to position [103, 0]
